Goal: Check status: Check status

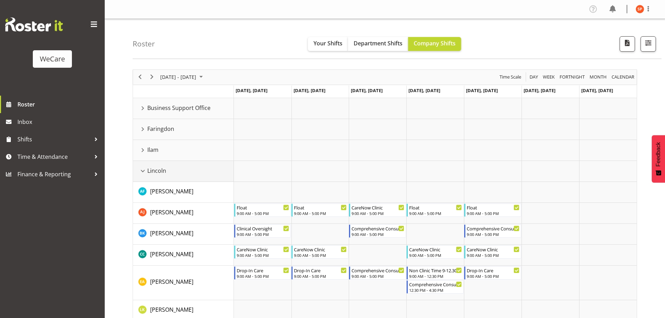
click at [145, 171] on div "Lincoln resource" at bounding box center [142, 171] width 9 height 9
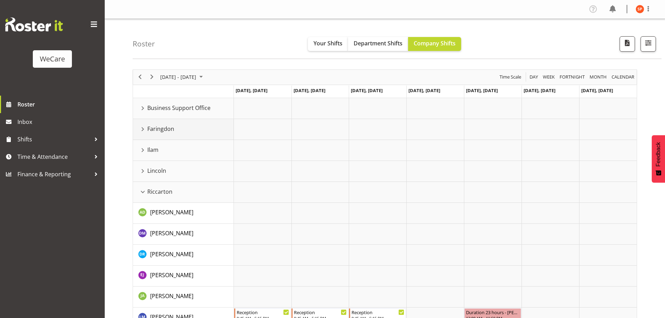
click at [142, 129] on div "Faringdon resource" at bounding box center [142, 129] width 9 height 9
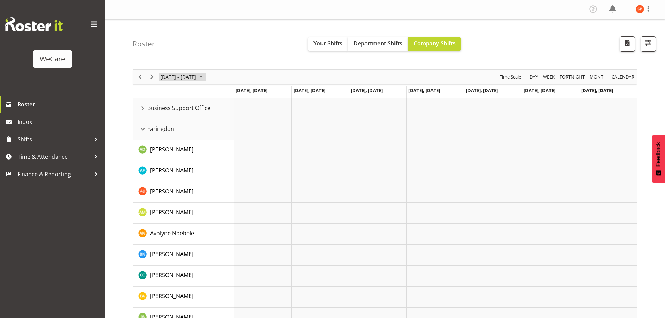
click at [195, 77] on span "[DATE] - [DATE]" at bounding box center [178, 77] width 37 height 9
click at [179, 143] on span "16" at bounding box center [179, 142] width 10 height 10
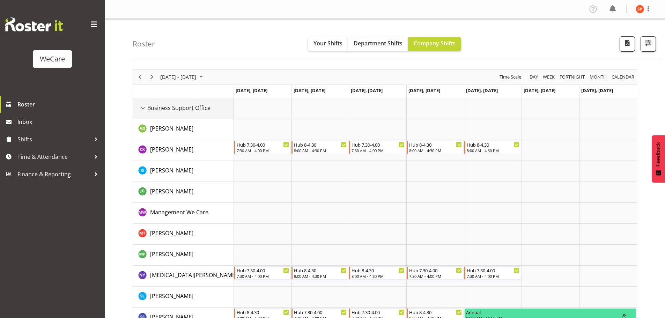
click at [142, 110] on div "Business Support Office resource" at bounding box center [142, 108] width 9 height 9
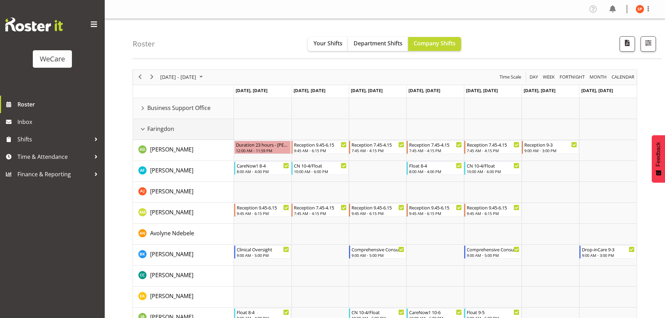
click at [142, 129] on div "Faringdon resource" at bounding box center [142, 129] width 9 height 9
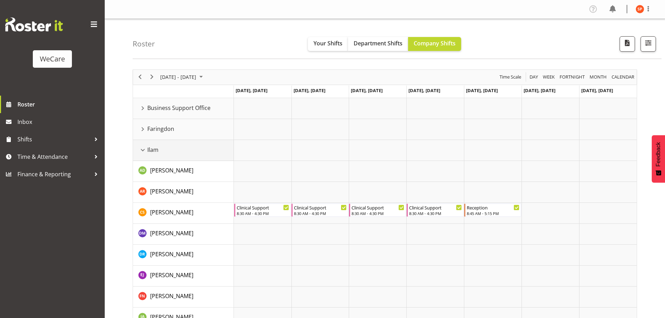
click at [144, 152] on div "Ilam resource" at bounding box center [142, 150] width 9 height 9
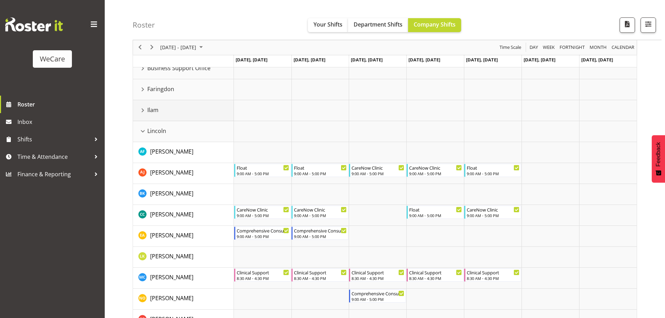
scroll to position [35, 0]
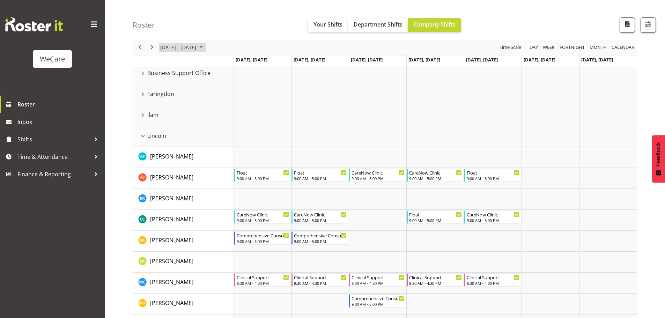
click at [180, 51] on span "[DATE] - [DATE]" at bounding box center [178, 47] width 37 height 9
click at [191, 102] on span "10" at bounding box center [190, 101] width 10 height 10
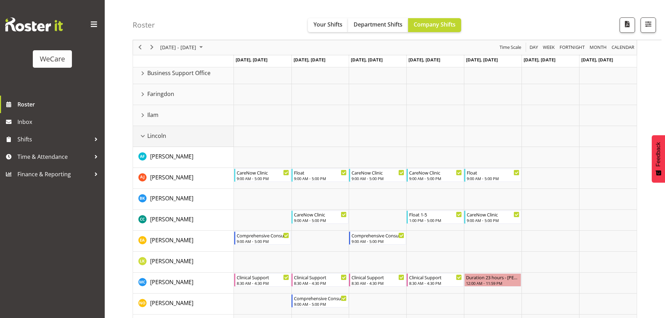
click at [144, 137] on div "Lincoln resource" at bounding box center [142, 136] width 9 height 9
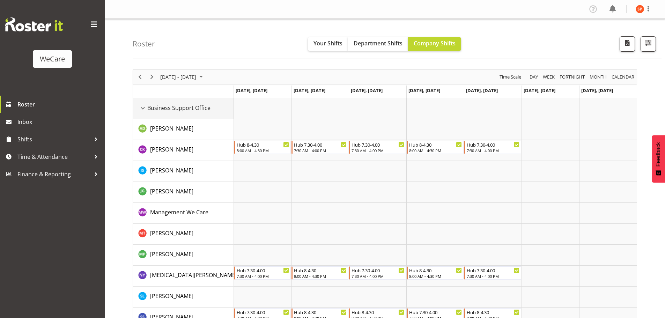
click at [142, 107] on div "Business Support Office resource" at bounding box center [142, 108] width 9 height 9
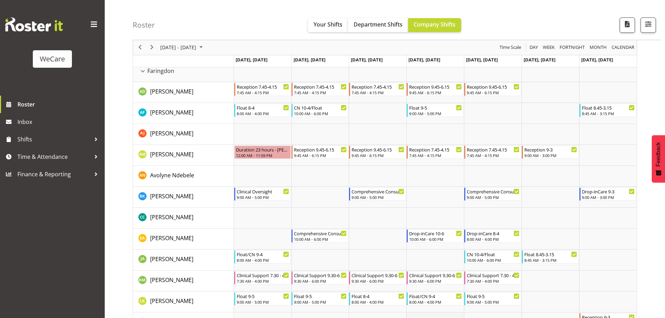
scroll to position [70, 0]
